Goal: Task Accomplishment & Management: Use online tool/utility

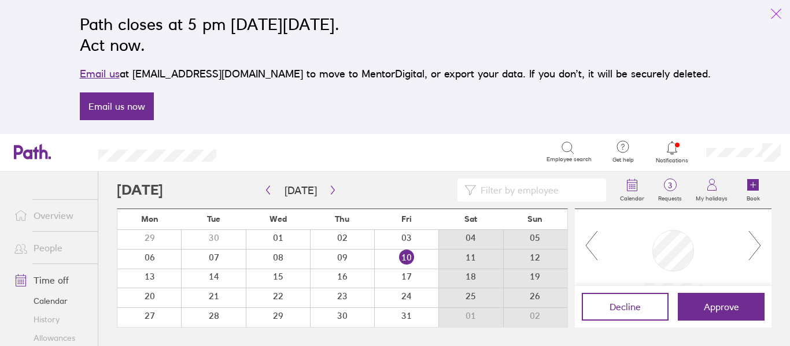
click at [779, 16] on icon "link" at bounding box center [776, 14] width 14 height 14
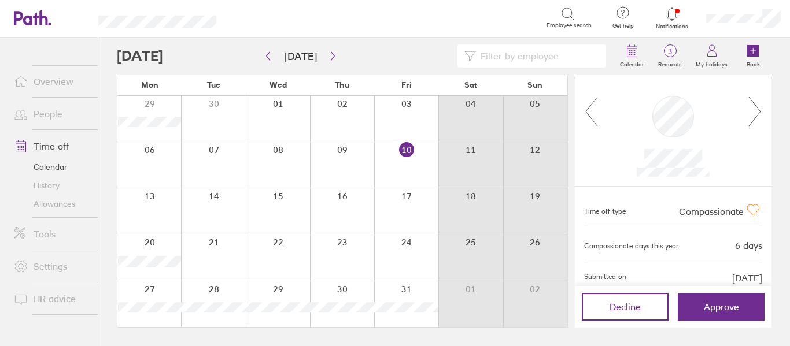
scroll to position [56, 0]
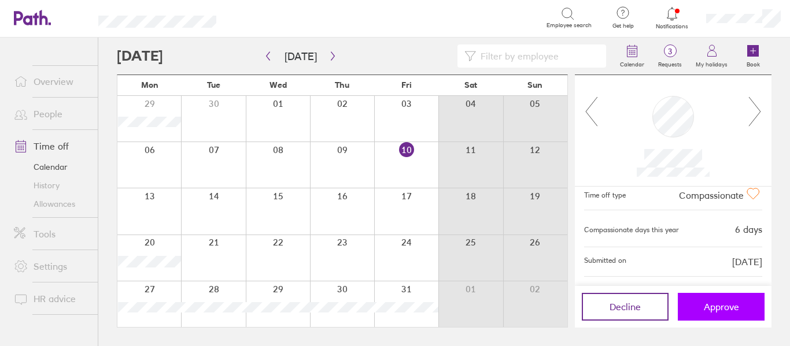
click at [707, 307] on span "Approve" at bounding box center [721, 307] width 35 height 10
click at [706, 297] on button "Approve" at bounding box center [721, 307] width 87 height 28
